Goal: Information Seeking & Learning: Learn about a topic

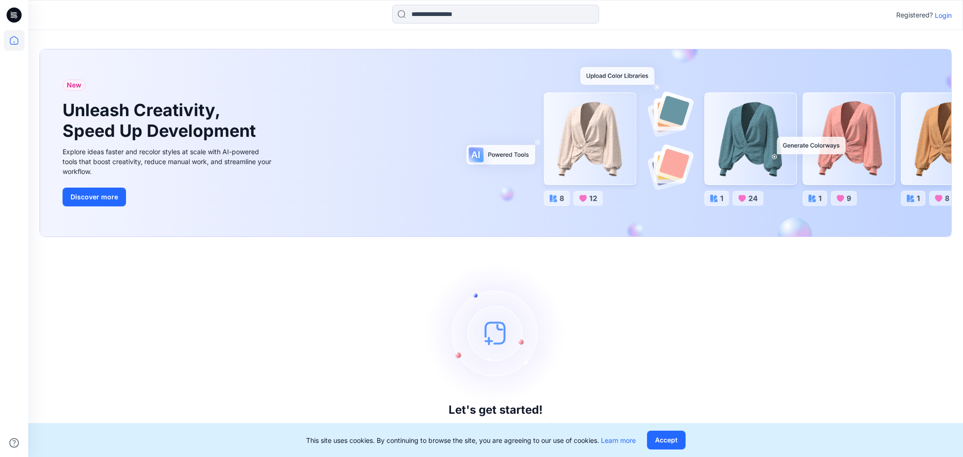
click at [944, 15] on p "Login" at bounding box center [943, 15] width 17 height 10
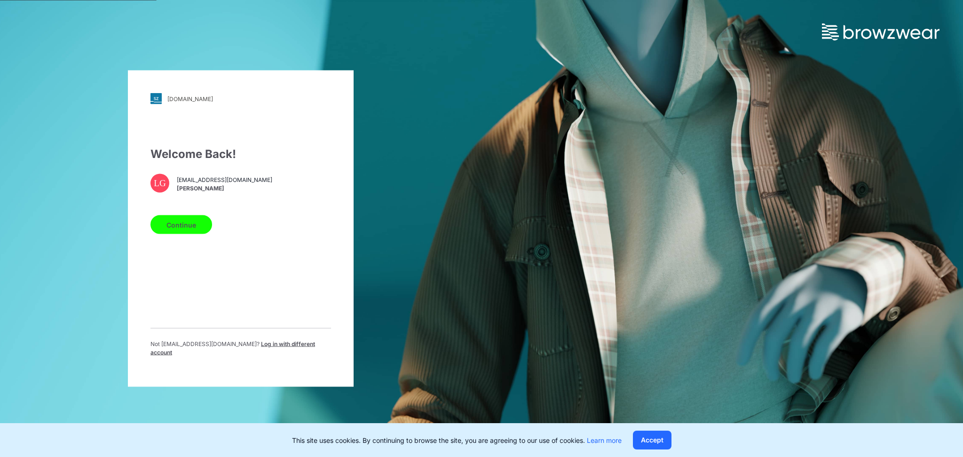
click at [179, 225] on button "Continue" at bounding box center [181, 224] width 62 height 19
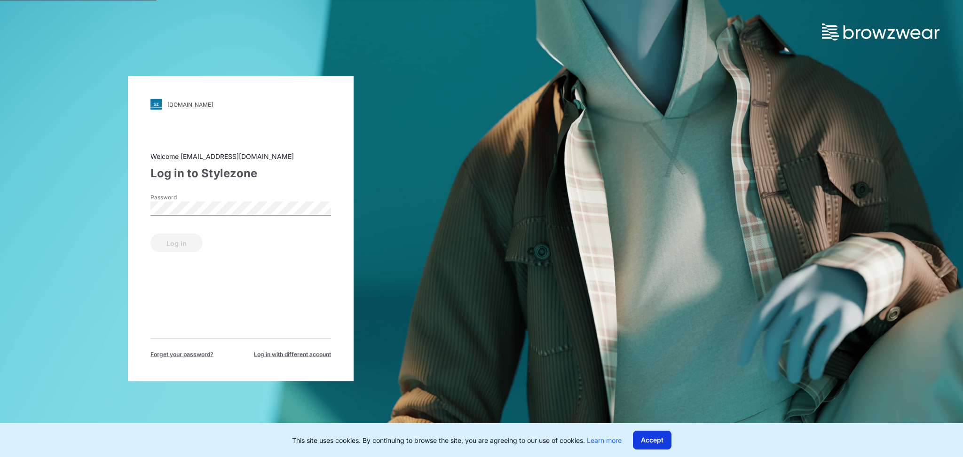
click at [651, 439] on button "Accept" at bounding box center [652, 440] width 39 height 19
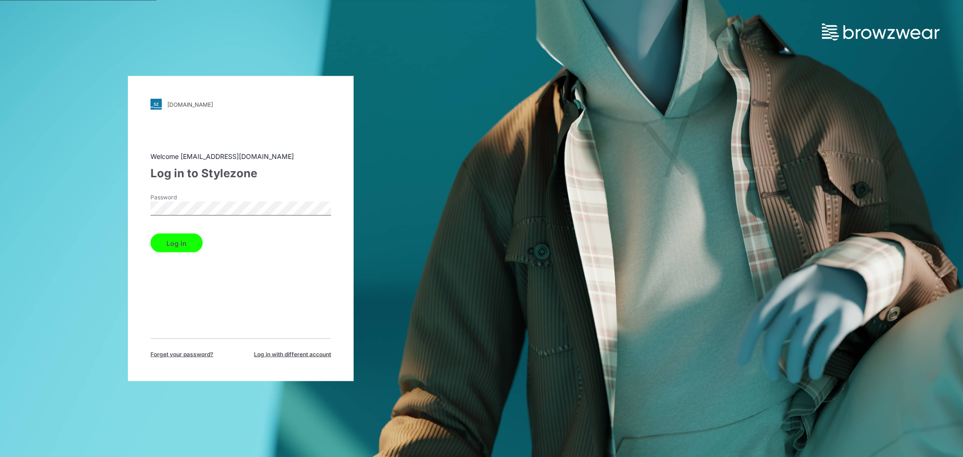
click at [184, 240] on button "Log in" at bounding box center [176, 243] width 52 height 19
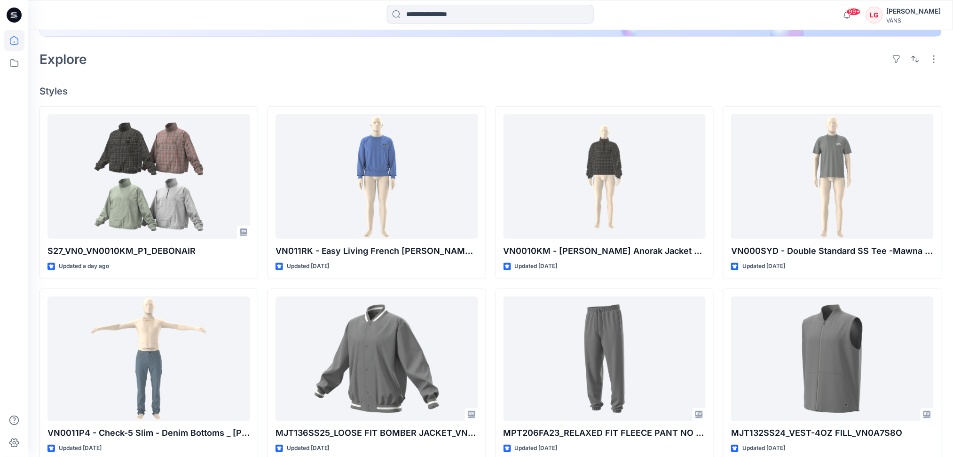
scroll to position [251, 0]
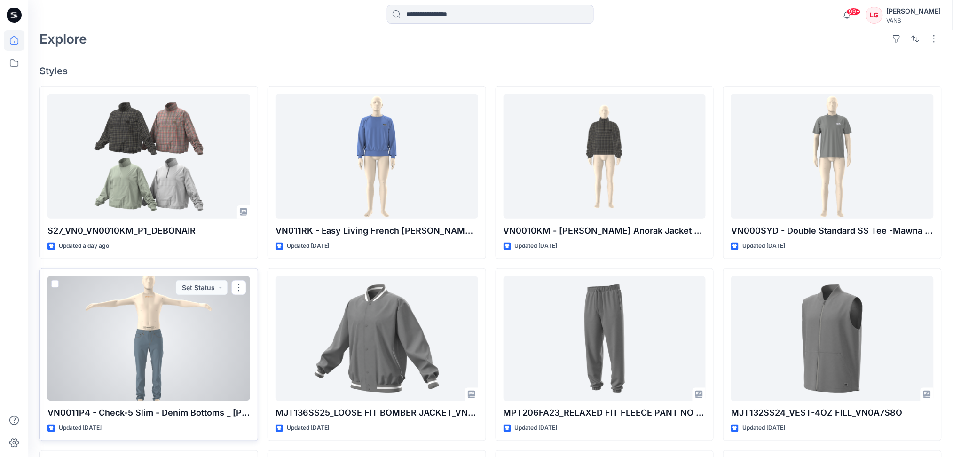
click at [207, 332] on div at bounding box center [148, 339] width 203 height 125
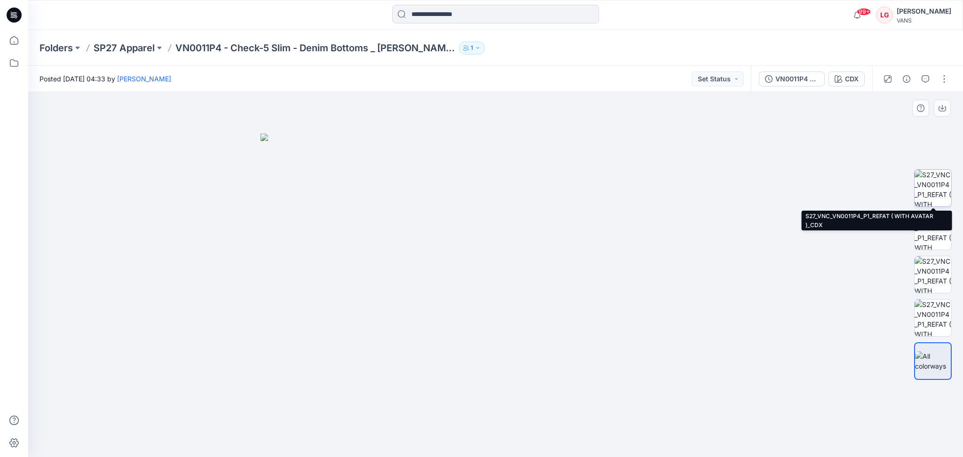
click at [941, 197] on img at bounding box center [933, 188] width 37 height 37
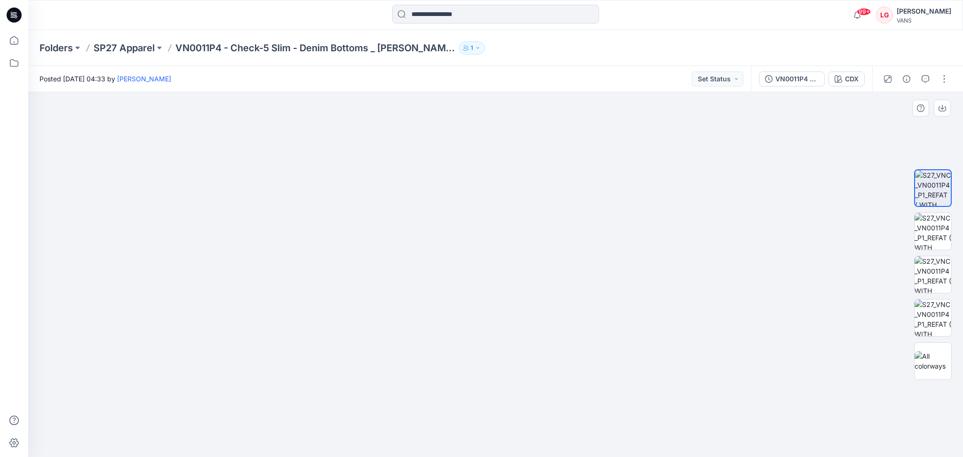
drag, startPoint x: 499, startPoint y: 404, endPoint x: 504, endPoint y: 253, distance: 152.0
click at [504, 253] on img at bounding box center [495, 103] width 707 height 709
drag, startPoint x: 503, startPoint y: 282, endPoint x: 503, endPoint y: 243, distance: 39.0
click at [503, 243] on img at bounding box center [496, 179] width 526 height 557
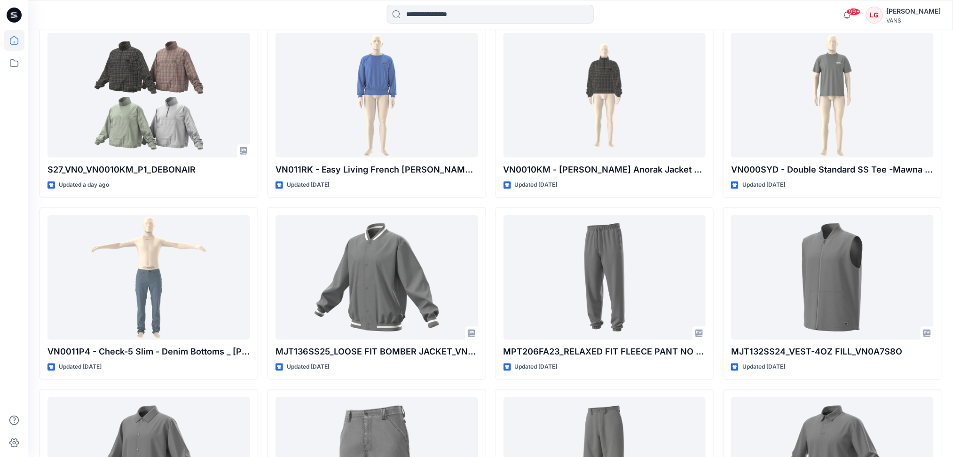
scroll to position [313, 0]
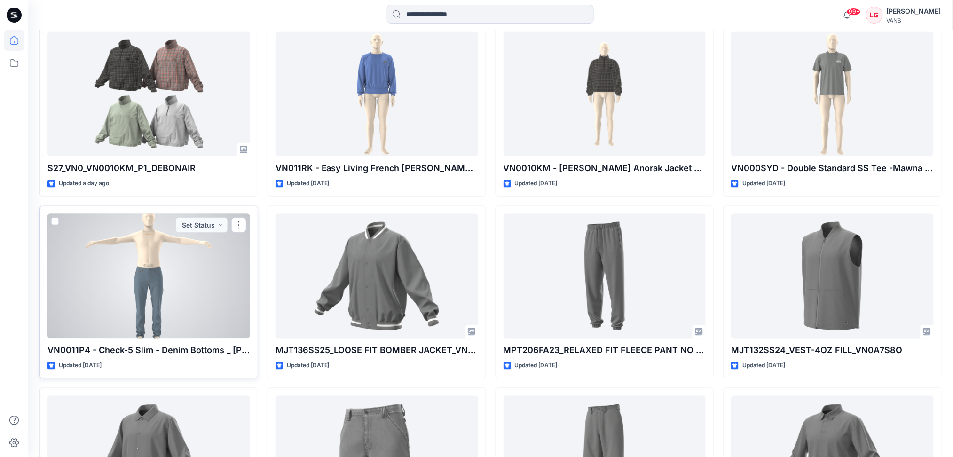
click at [239, 259] on div at bounding box center [148, 276] width 203 height 125
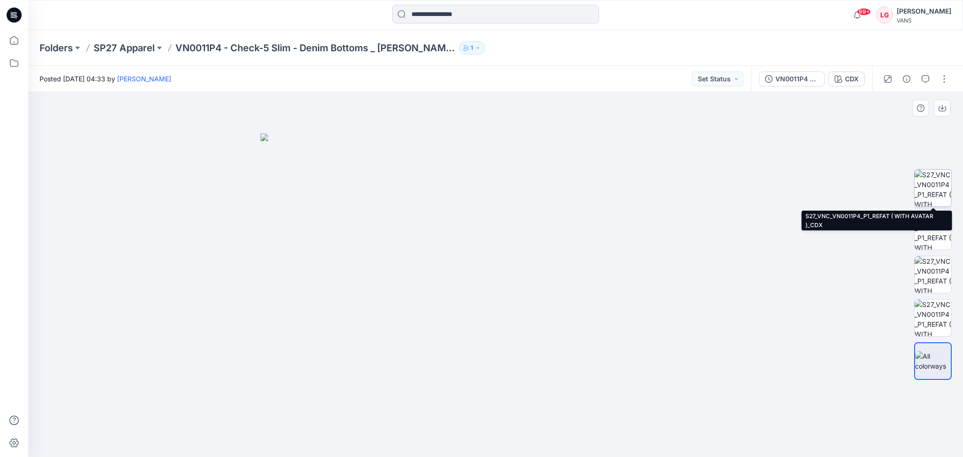
click at [927, 187] on img at bounding box center [933, 188] width 37 height 37
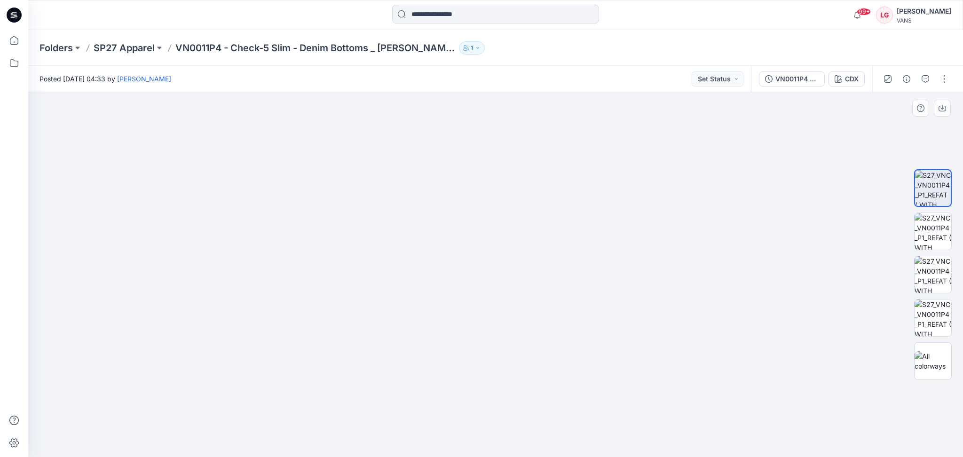
drag, startPoint x: 544, startPoint y: 350, endPoint x: 533, endPoint y: 222, distance: 128.9
drag, startPoint x: 533, startPoint y: 264, endPoint x: 533, endPoint y: 222, distance: 41.4
click at [937, 229] on img at bounding box center [933, 231] width 37 height 37
drag, startPoint x: 497, startPoint y: 346, endPoint x: 502, endPoint y: 197, distance: 149.7
drag, startPoint x: 488, startPoint y: 281, endPoint x: 488, endPoint y: 243, distance: 38.6
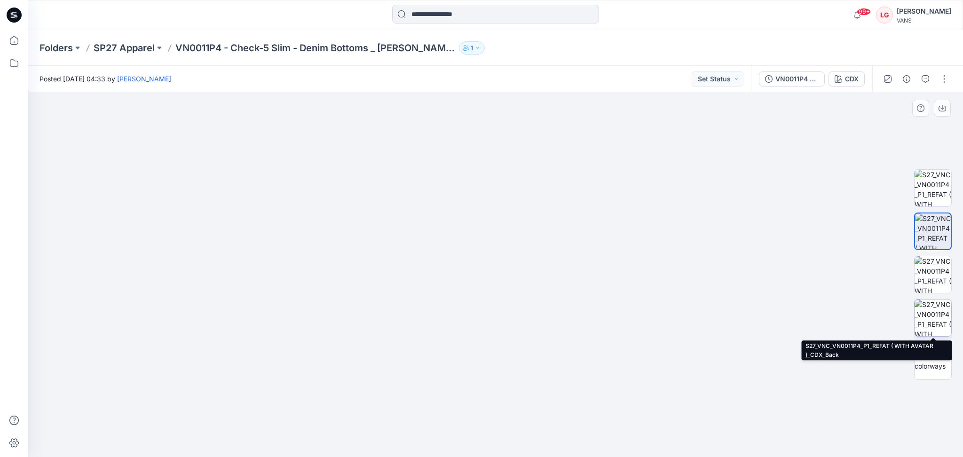
click at [934, 309] on img at bounding box center [933, 318] width 37 height 37
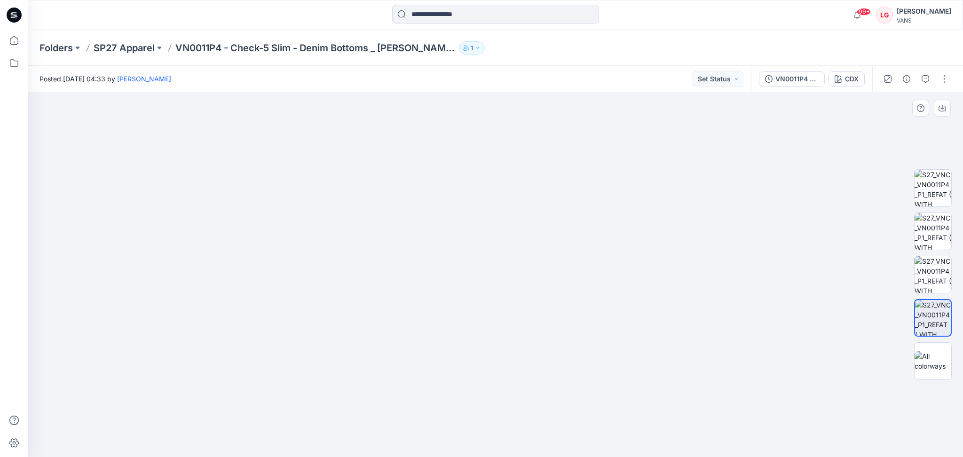
drag, startPoint x: 534, startPoint y: 306, endPoint x: 527, endPoint y: 182, distance: 124.3
